Goal: Task Accomplishment & Management: Use online tool/utility

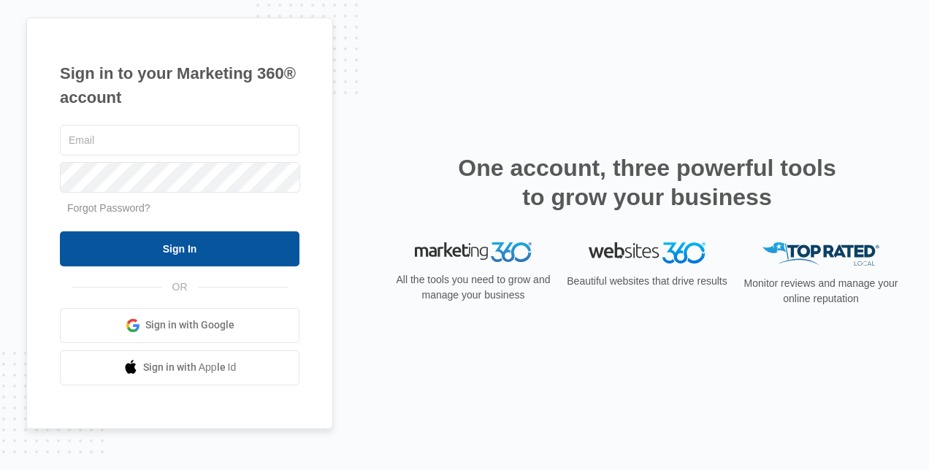
type input "[EMAIL_ADDRESS][DOMAIN_NAME]"
click at [194, 245] on input "Sign In" at bounding box center [180, 249] width 240 height 35
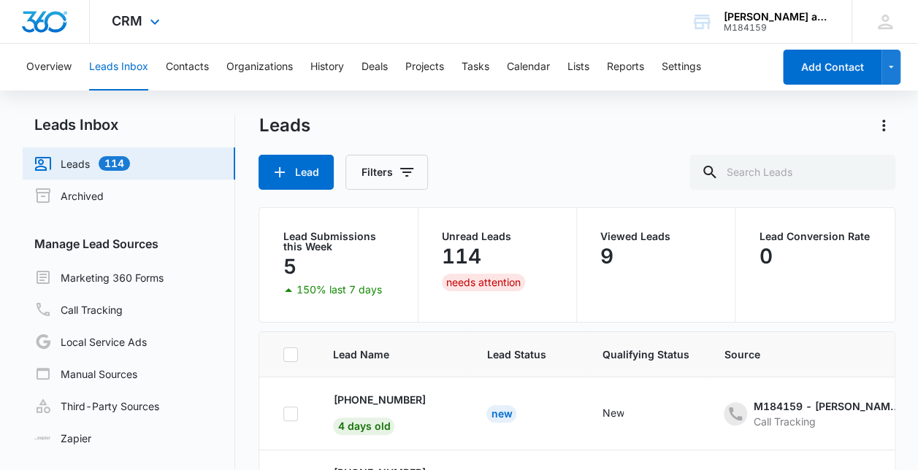
click at [163, 28] on div "CRM Apps Reputation CRM Email Social POS Content Ads Intelligence Files Brand S…" at bounding box center [138, 21] width 96 height 43
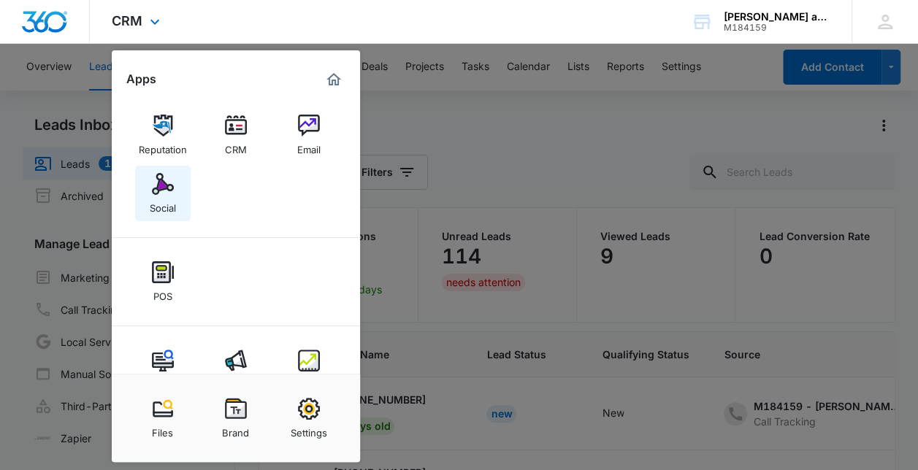
click at [153, 196] on div "Social" at bounding box center [163, 204] width 26 height 19
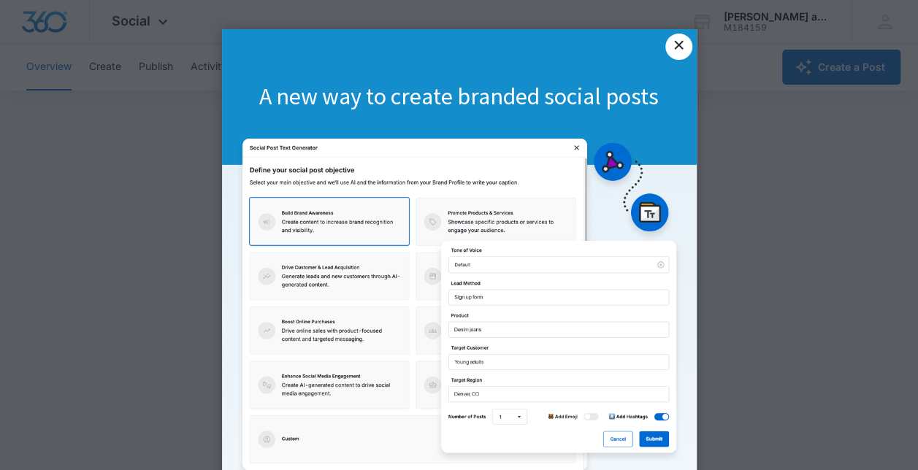
click at [679, 39] on link "×" at bounding box center [678, 47] width 26 height 26
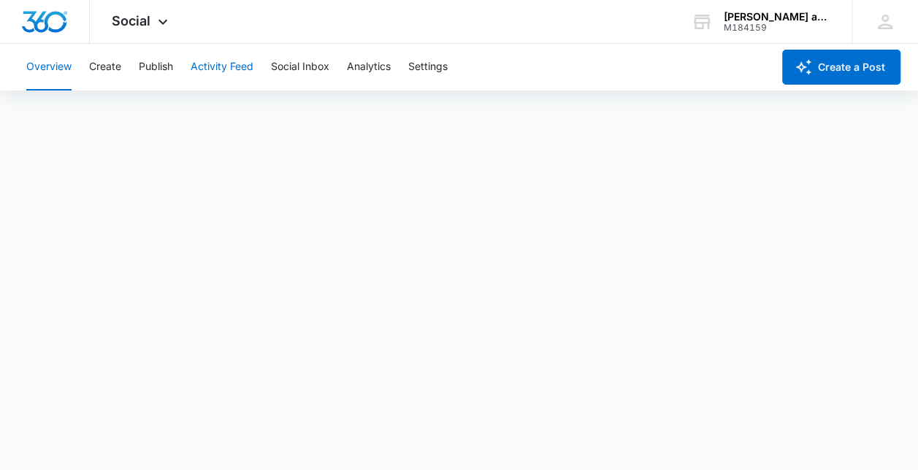
click at [224, 64] on button "Activity Feed" at bounding box center [222, 67] width 63 height 47
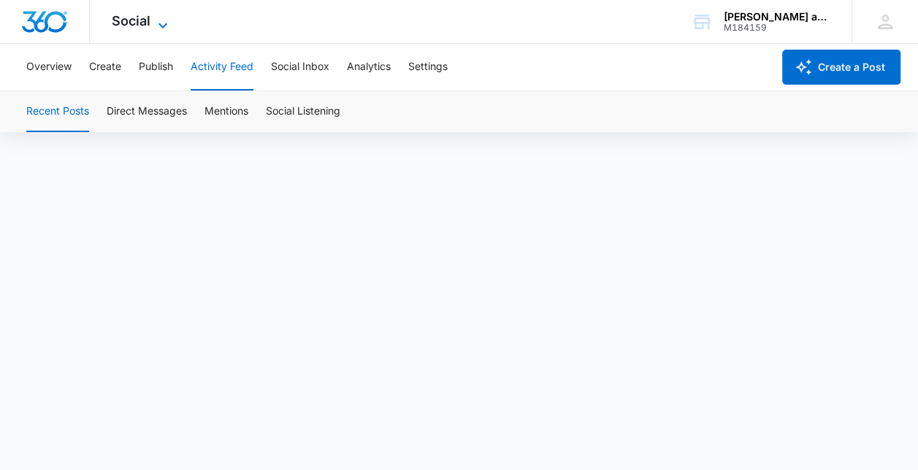
click at [157, 22] on icon at bounding box center [163, 26] width 18 height 18
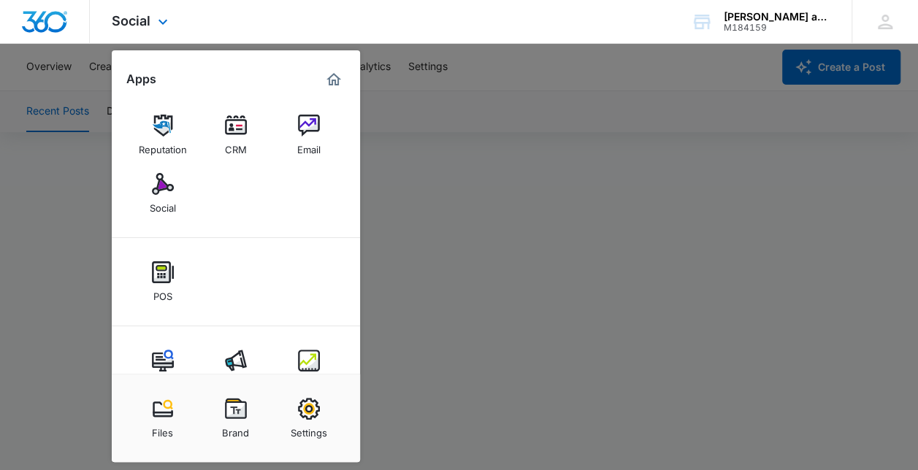
scroll to position [39, 0]
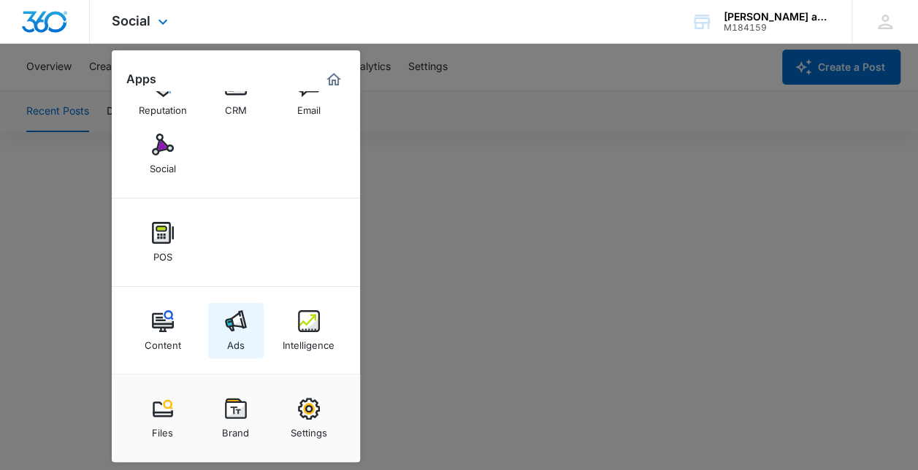
click at [234, 325] on img at bounding box center [236, 321] width 22 height 22
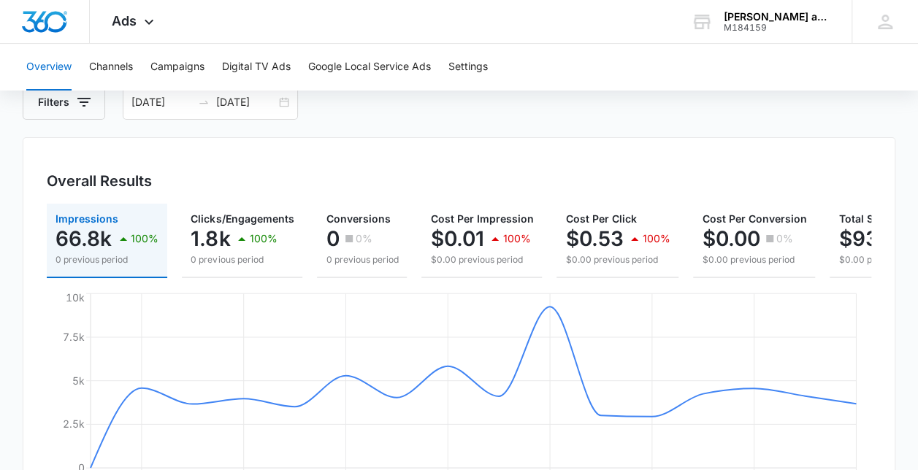
scroll to position [58, 0]
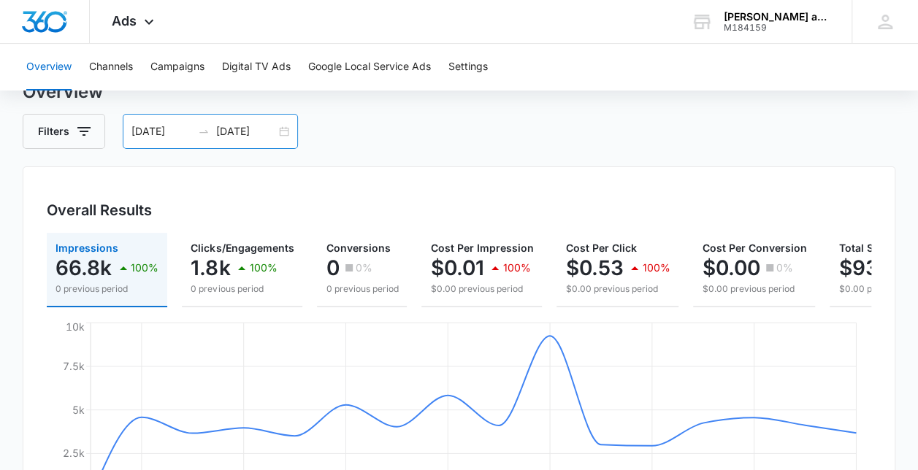
click at [285, 134] on div "08/19/2025 09/03/2025" at bounding box center [210, 131] width 175 height 35
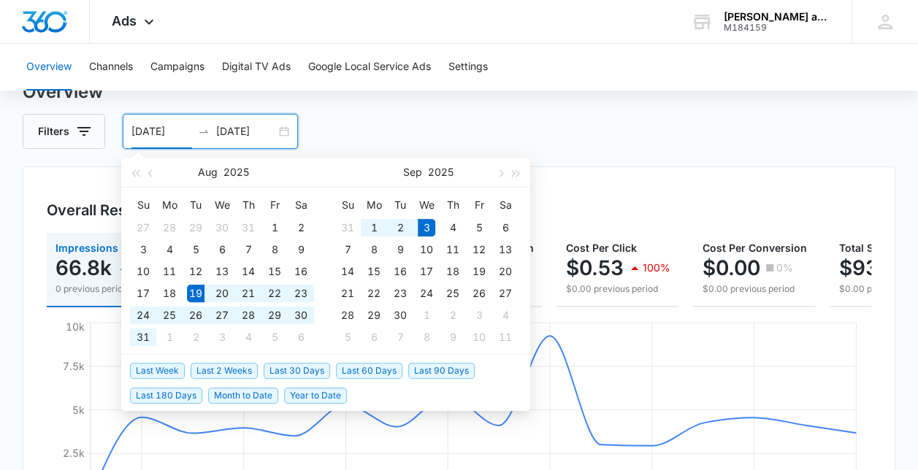
click at [380, 126] on div "Filters 08/19/2025 09/03/2025" at bounding box center [459, 131] width 872 height 35
